Goal: Communication & Community: Answer question/provide support

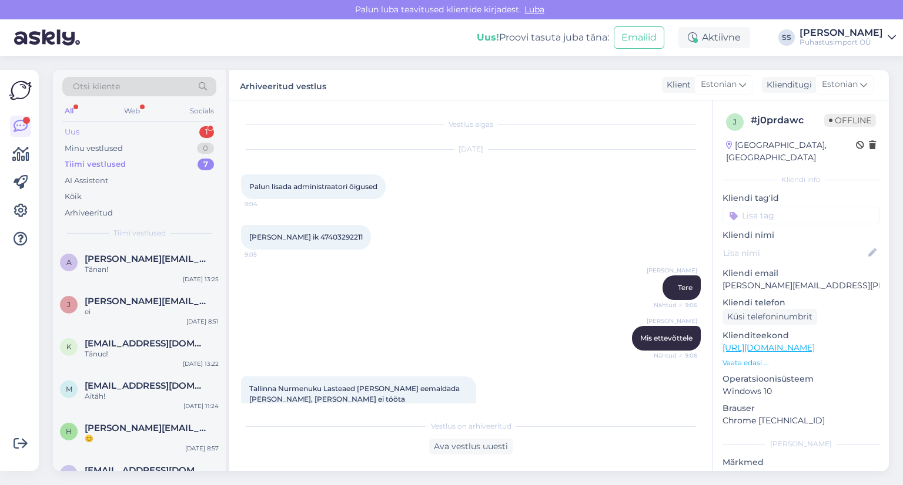
scroll to position [472, 0]
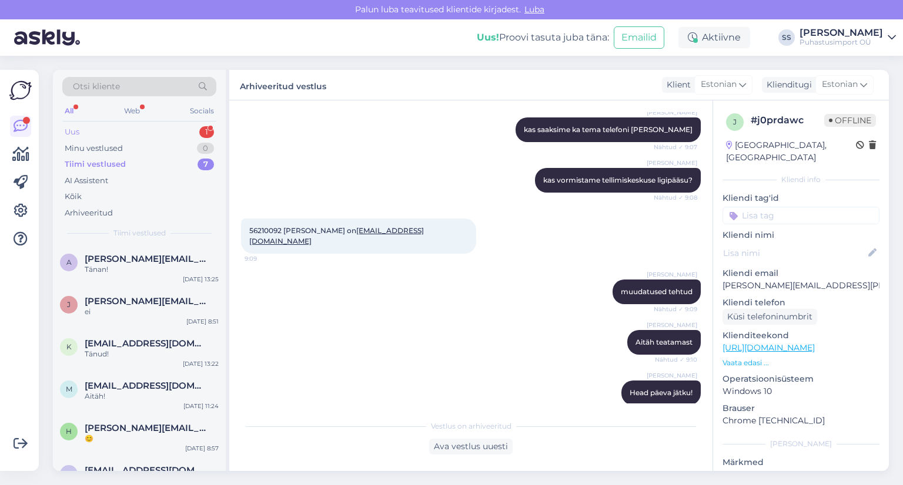
click at [162, 124] on div "Uus 1" at bounding box center [139, 132] width 154 height 16
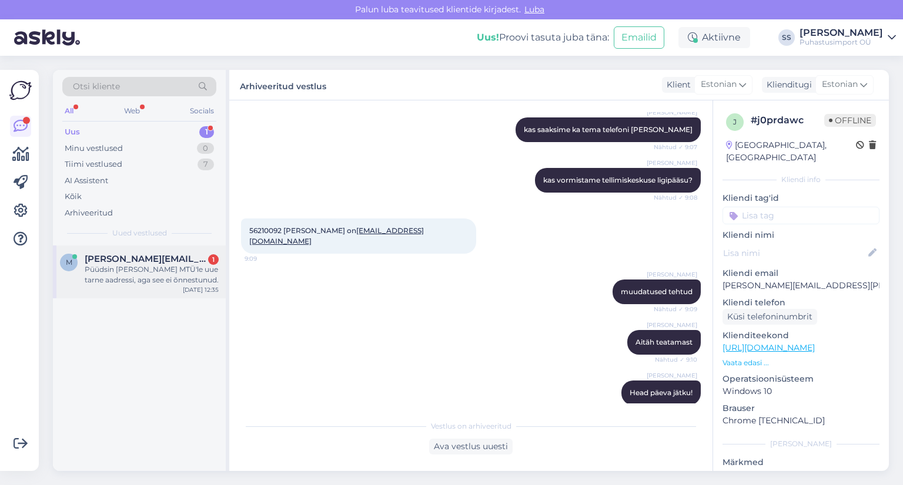
click at [138, 268] on div "Püüdsin [PERSON_NAME] MTÜ'le uue tarne aadressi, aga see ei õnnestunud." at bounding box center [152, 274] width 134 height 21
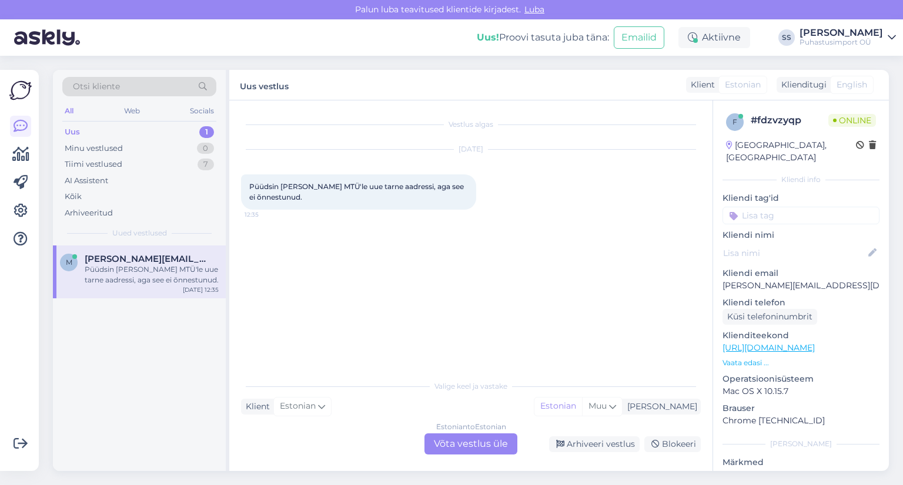
click at [443, 447] on div "Estonian to Estonian Võta vestlus üle" at bounding box center [470, 444] width 93 height 21
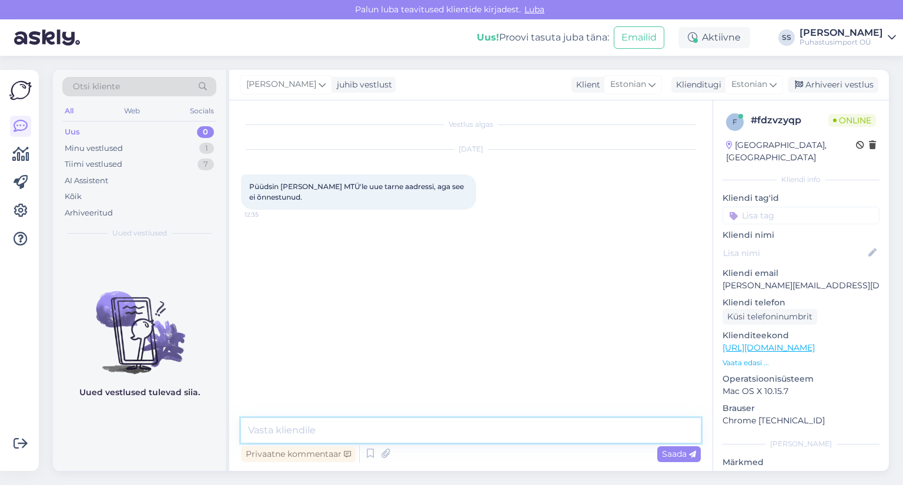
click at [436, 439] on textarea at bounding box center [471, 430] width 460 height 25
type textarea "Tere"
type textarea "kas edaspidist tarneaadressi soovite muuta?"
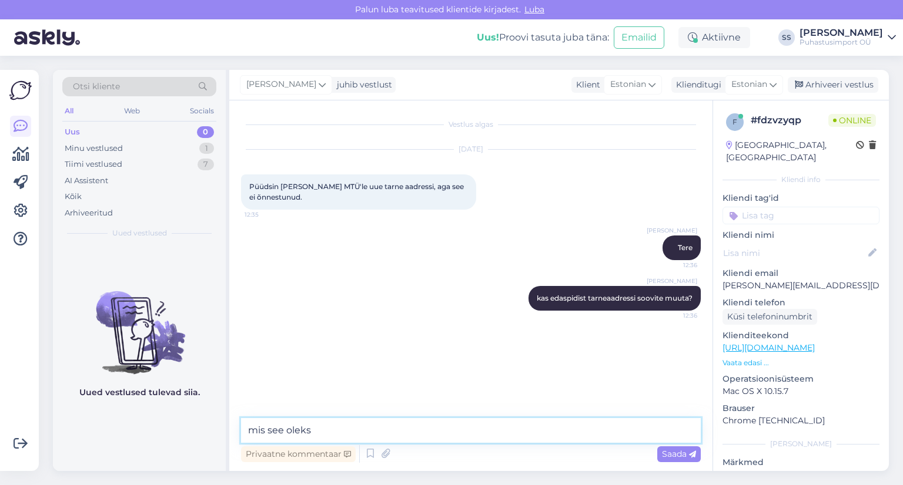
type textarea "mis see oleks?"
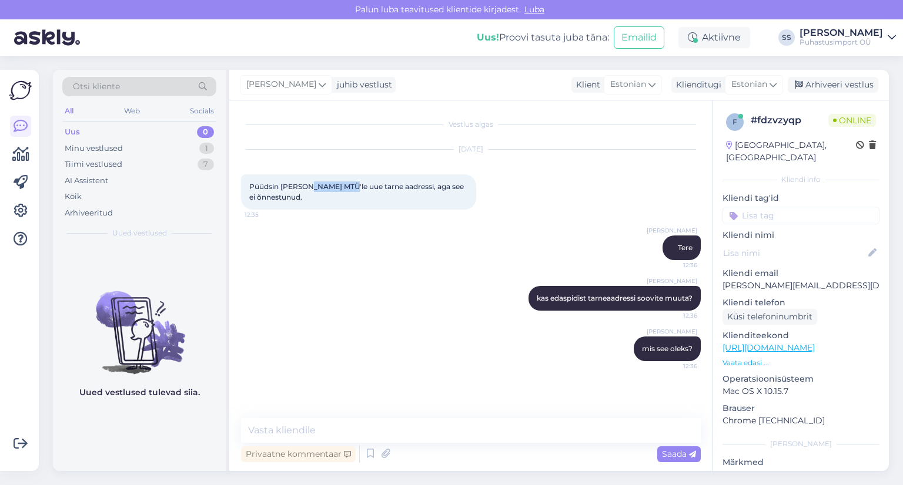
drag, startPoint x: 303, startPoint y: 185, endPoint x: 346, endPoint y: 187, distance: 42.4
click at [346, 187] on span "Püüdsin [PERSON_NAME] MTÜ'le uue tarne aadressi, aga see ei õnnestunud." at bounding box center [357, 191] width 216 height 19
copy span "RonMin MTÜ"
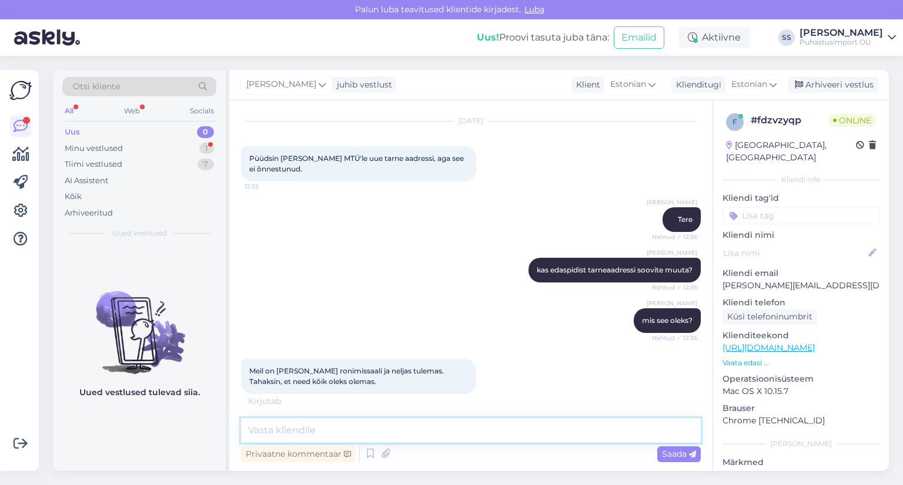
click at [451, 435] on textarea at bounding box center [471, 430] width 460 height 25
type textarea "Aga"
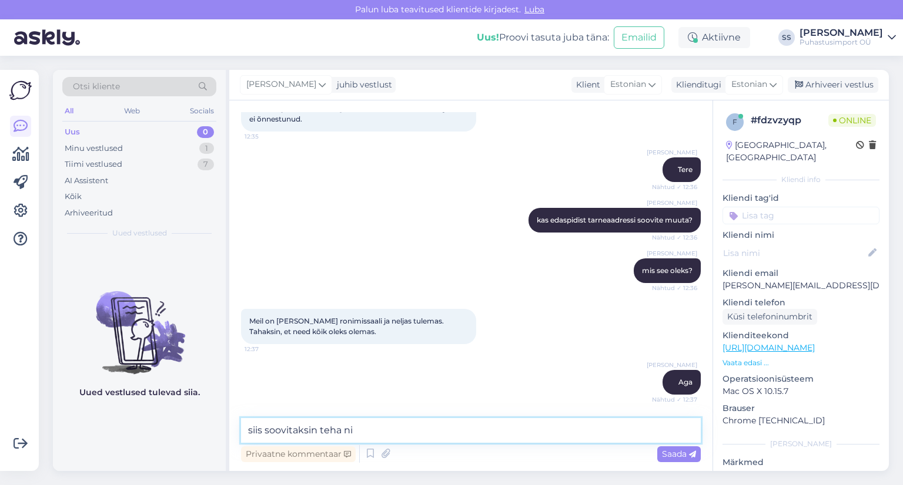
type textarea "siis soovitaksin teha nii"
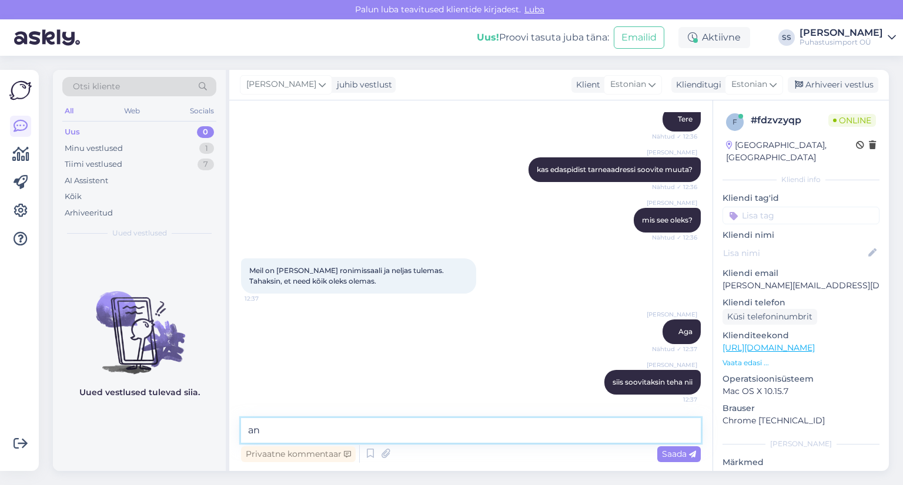
type textarea "a"
paste textarea "Mersin Võrno Valdkonna müügijuht [PHONE_NUMBER] [EMAIL_ADDRESS][DOMAIN_NAME]"
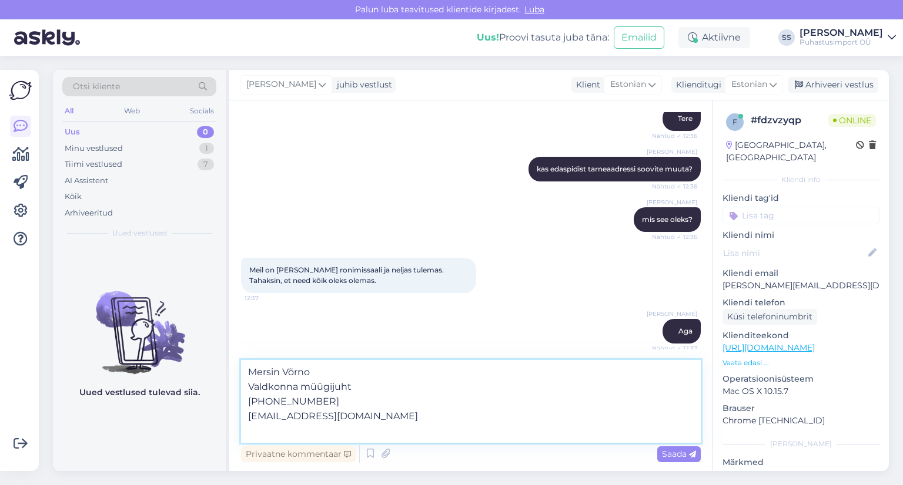
drag, startPoint x: 339, startPoint y: 414, endPoint x: 217, endPoint y: 372, distance: 128.1
click at [217, 372] on div "Otsi kliente All Web Socials Uus 0 Minu vestlused 1 Tiimi vestlused 7 AI Assist…" at bounding box center [471, 270] width 836 height 401
type textarea "[EMAIL_ADDRESS][DOMAIN_NAME]"
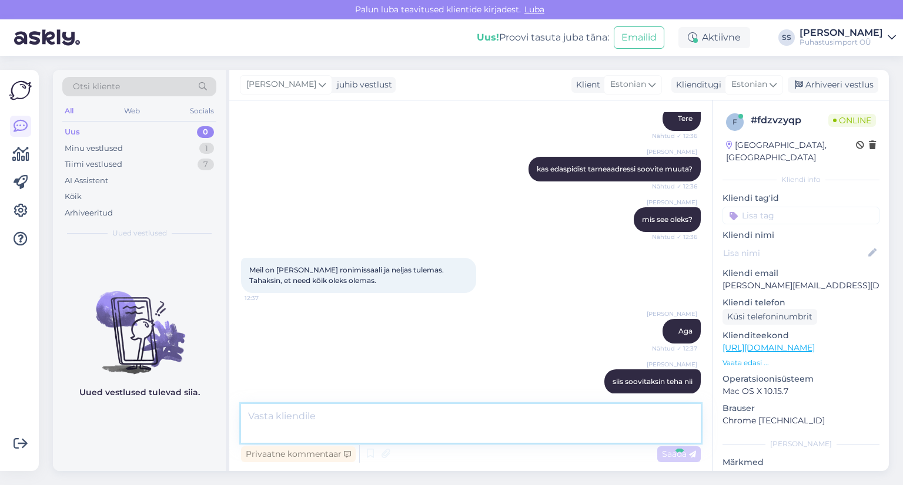
scroll to position [190, 0]
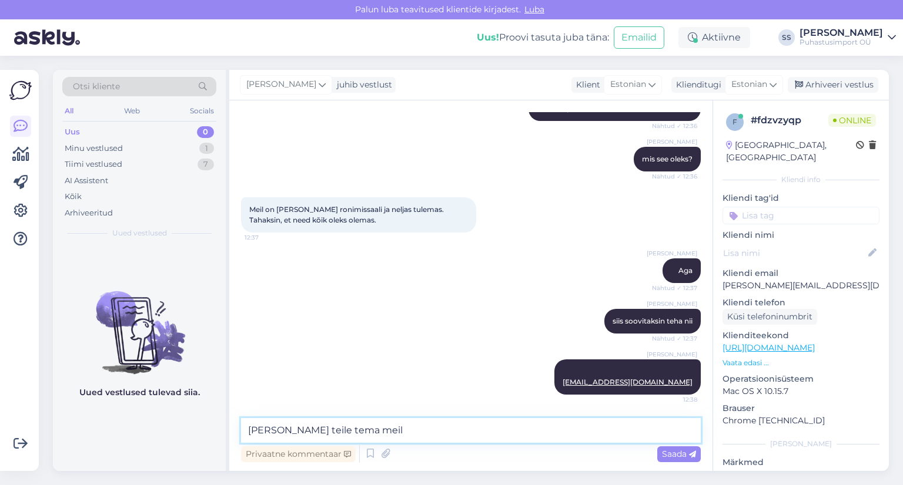
type textarea "[PERSON_NAME] teile tema [PERSON_NAME]"
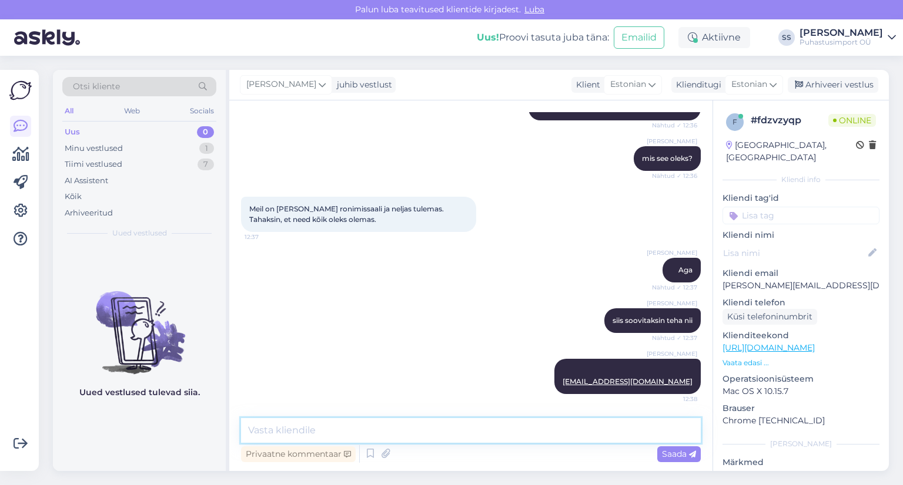
scroll to position [240, 0]
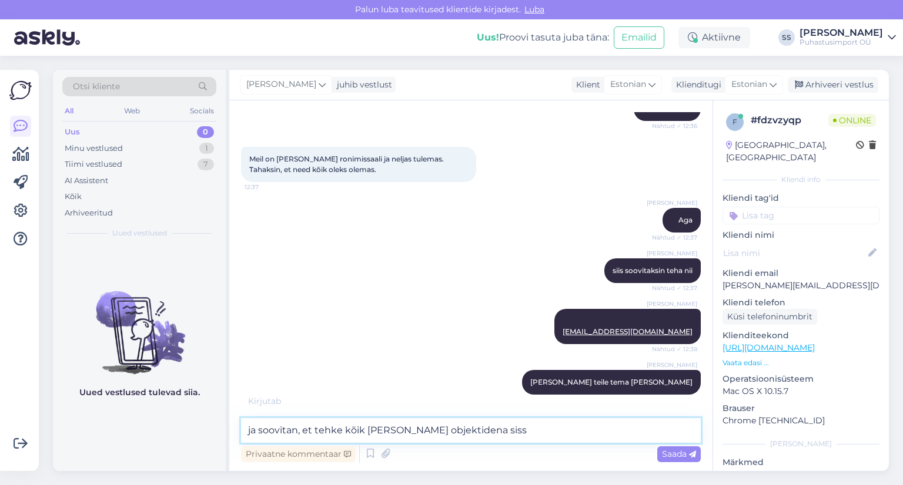
type textarea "ja soovitan, et tehke kõik [PERSON_NAME] objektidena sisse"
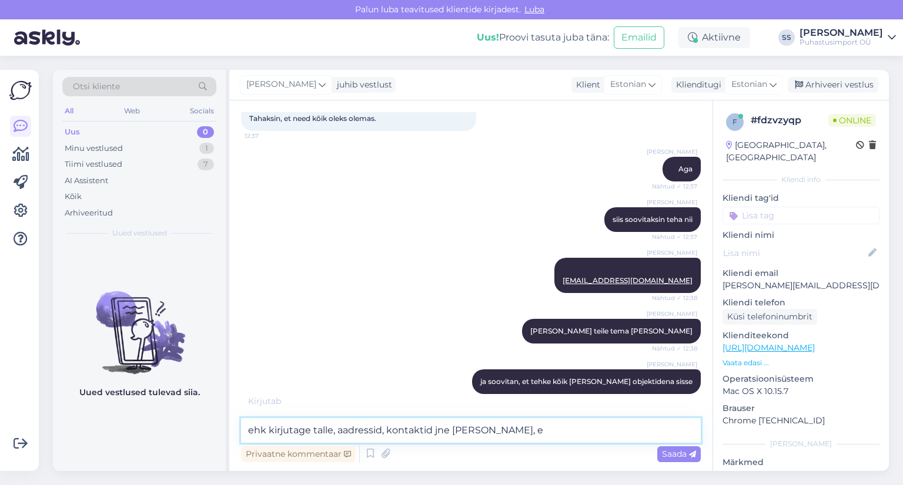
scroll to position [303, 0]
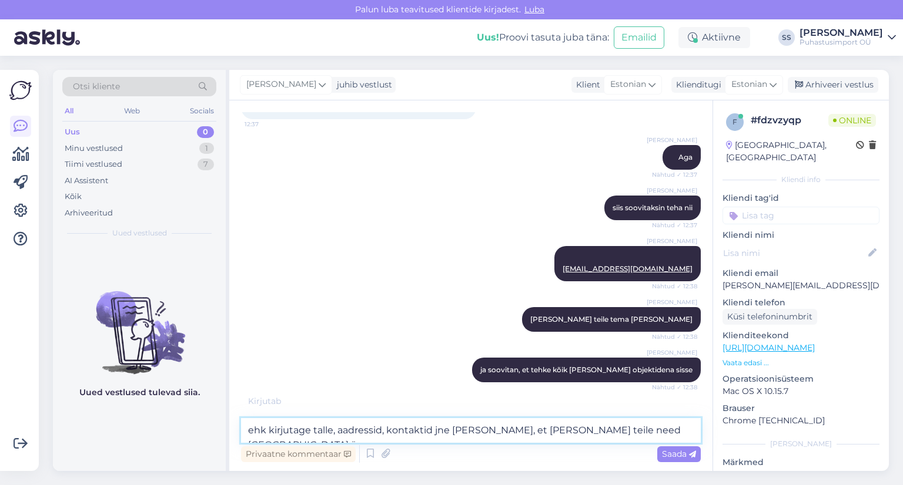
type textarea "ehk kirjutage talle, aadressid, kontaktid jne [PERSON_NAME], et [PERSON_NAME] t…"
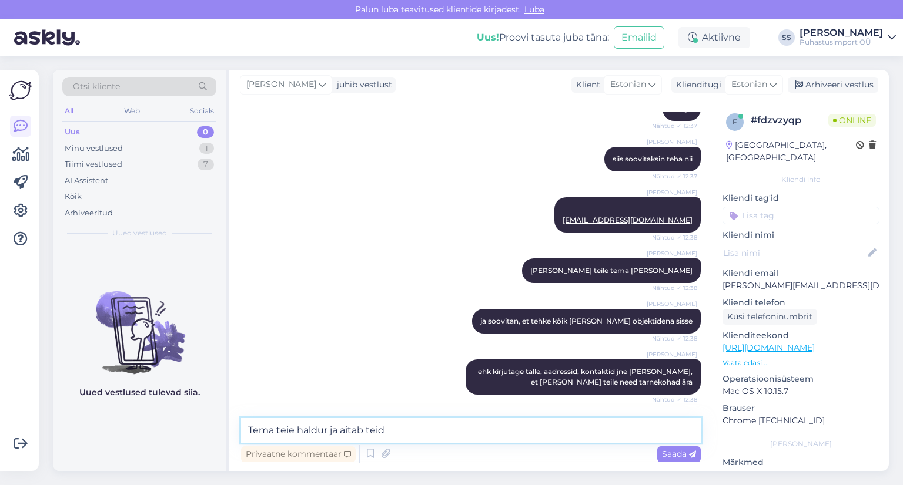
scroll to position [364, 0]
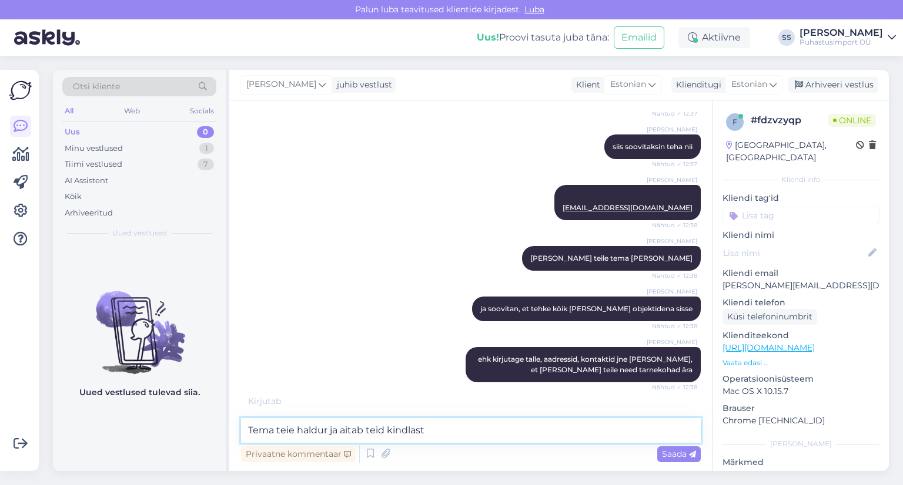
type textarea "Tema teie haldur ja aitab teid kindlasti"
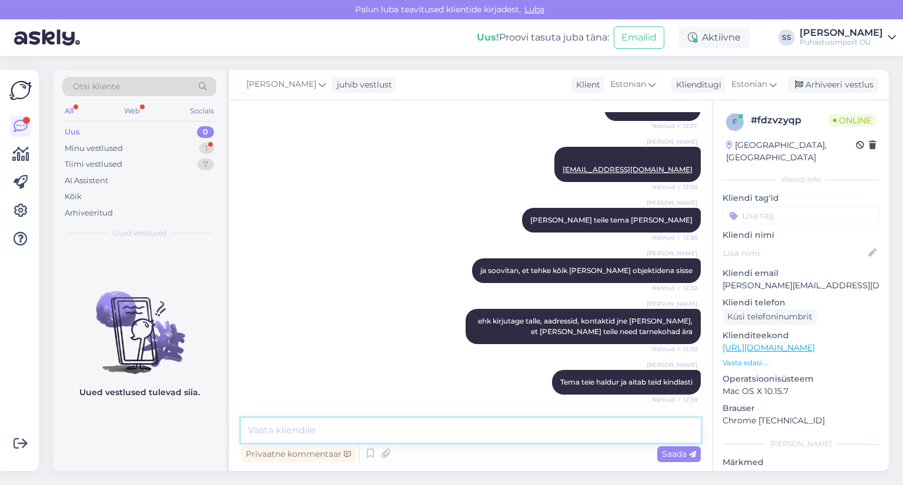
scroll to position [454, 0]
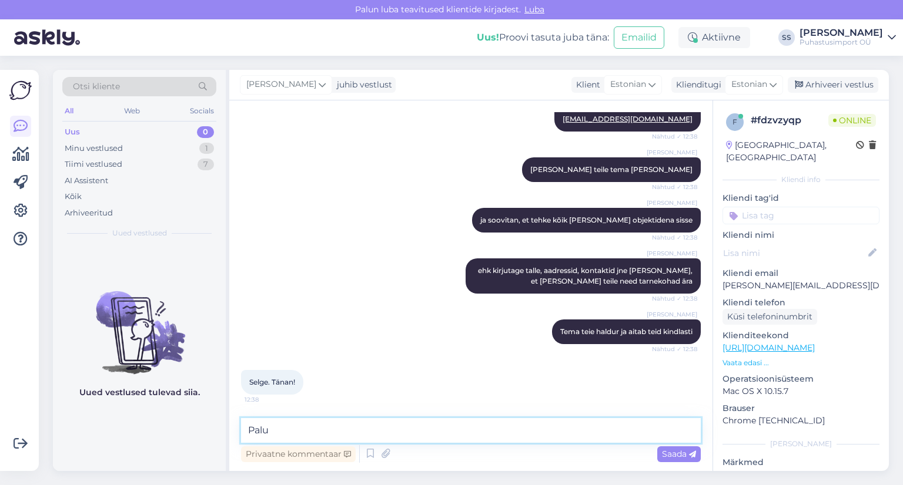
type textarea "Palun"
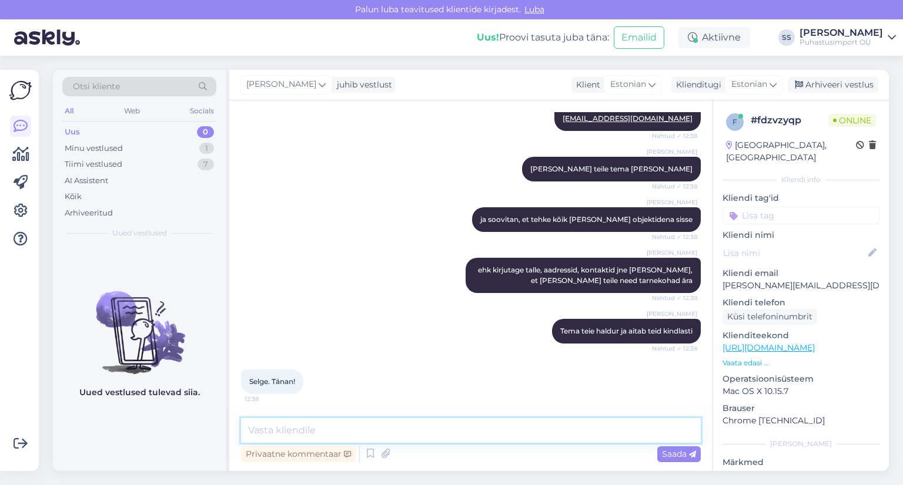
scroll to position [504, 0]
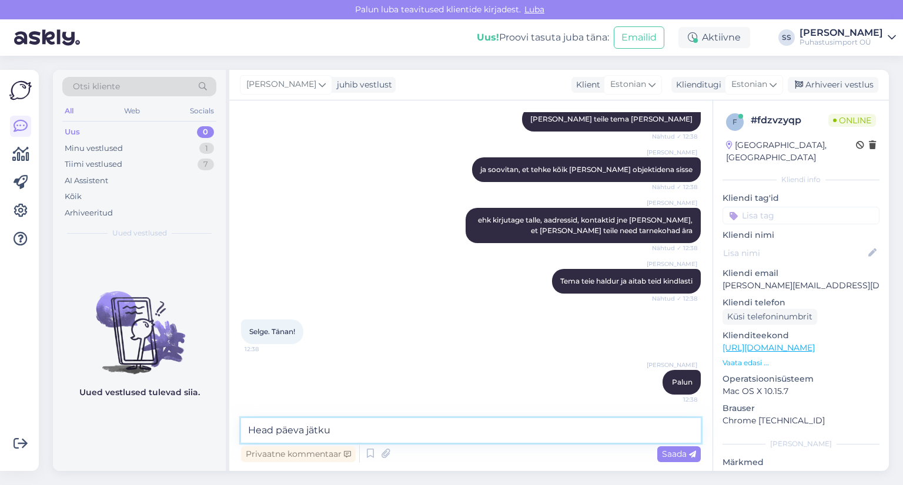
type textarea "Head päeva jätku!"
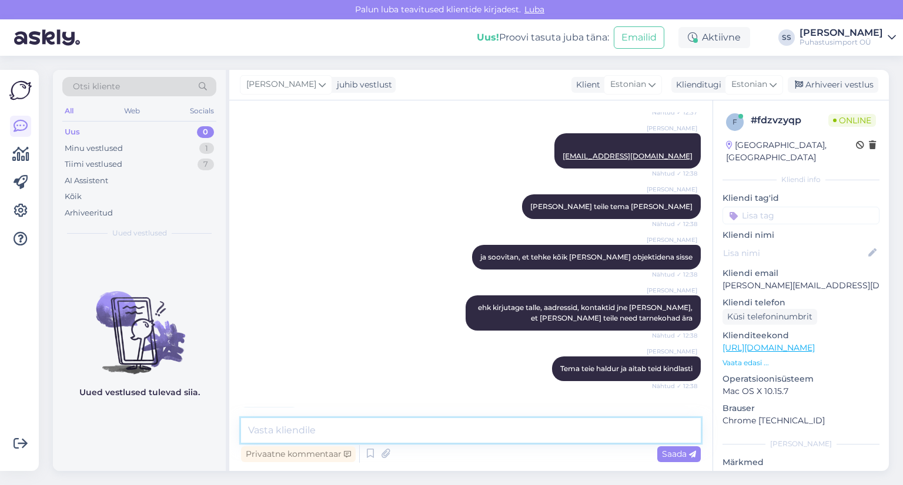
scroll to position [554, 0]
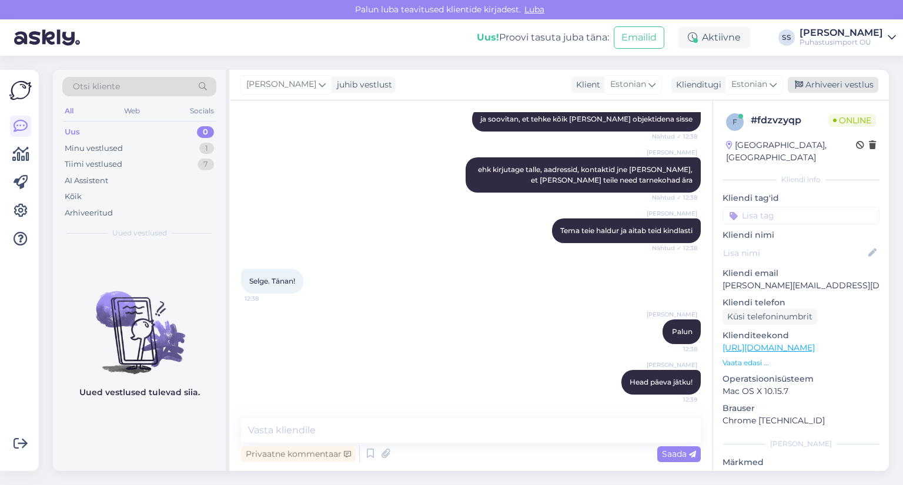
click at [833, 91] on div "Arhiveeri vestlus" at bounding box center [833, 85] width 91 height 16
